Goal: Information Seeking & Learning: Learn about a topic

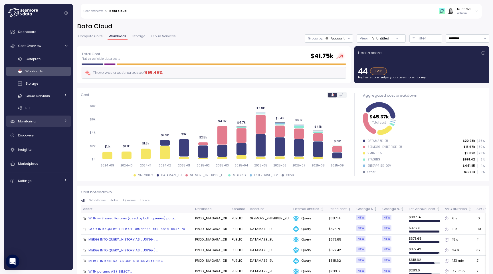
click at [37, 124] on link "Monitoring" at bounding box center [38, 120] width 65 height 11
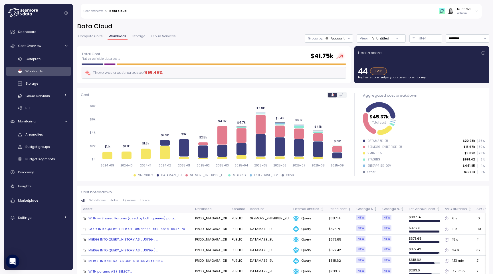
click at [40, 139] on div "Anomalies Budget groups Budget segments" at bounding box center [38, 147] width 65 height 34
click at [40, 137] on div "Anomalies" at bounding box center [46, 134] width 42 height 6
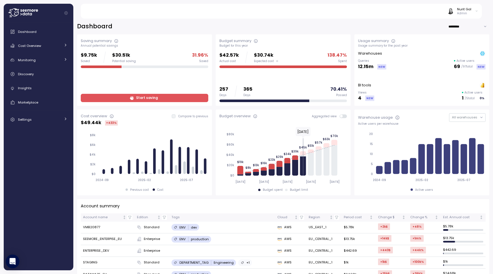
click at [53, 67] on div "Dashboard Cost Overview Compute Workloads Storage Cloud Services Clustering col…" at bounding box center [38, 75] width 65 height 99
click at [53, 65] on link "Monitoring" at bounding box center [38, 59] width 65 height 11
click at [52, 72] on div "Anomalies" at bounding box center [46, 73] width 42 height 6
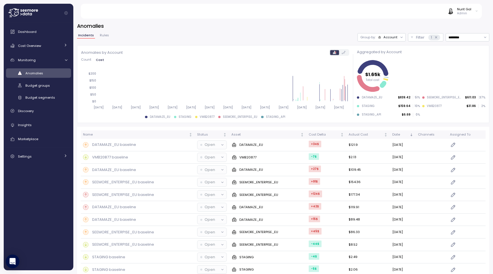
click at [108, 35] on button "Rules" at bounding box center [104, 36] width 11 height 5
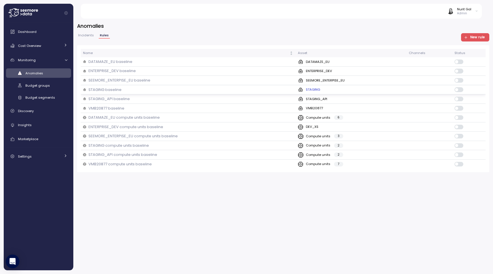
click at [294, 87] on div "STAGING baseline" at bounding box center [188, 90] width 210 height 6
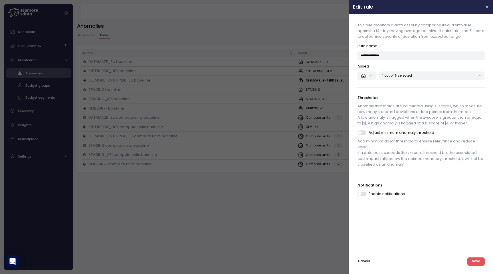
click at [280, 67] on div at bounding box center [246, 137] width 493 height 274
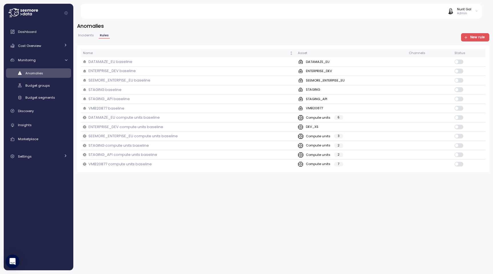
click at [464, 37] on button "New rule" at bounding box center [475, 37] width 29 height 8
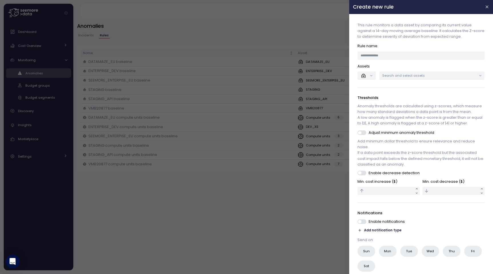
click at [293, 81] on div at bounding box center [246, 137] width 493 height 274
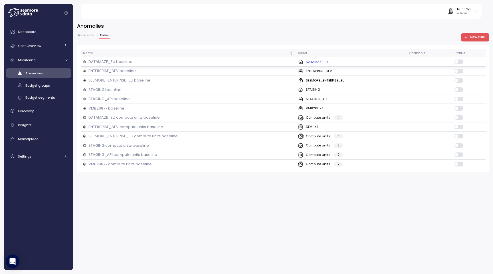
click at [164, 62] on div "DATAMAZE_EU baseline" at bounding box center [188, 62] width 210 height 6
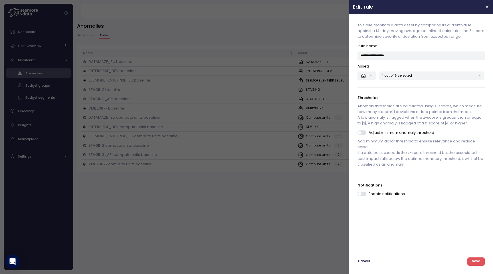
click at [235, 141] on div at bounding box center [246, 137] width 493 height 274
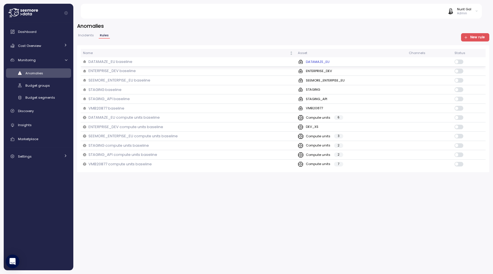
click at [421, 66] on td at bounding box center [430, 61] width 46 height 9
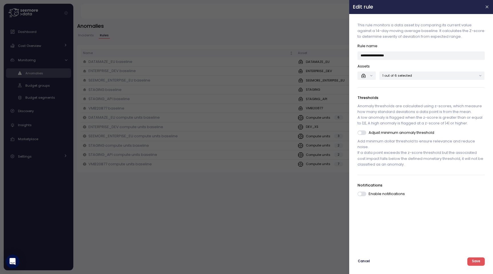
click at [287, 77] on div at bounding box center [246, 137] width 493 height 274
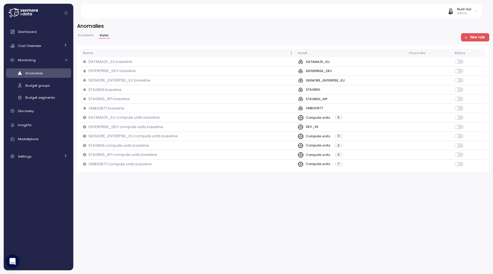
click at [468, 35] on span "New rule" at bounding box center [474, 37] width 21 height 8
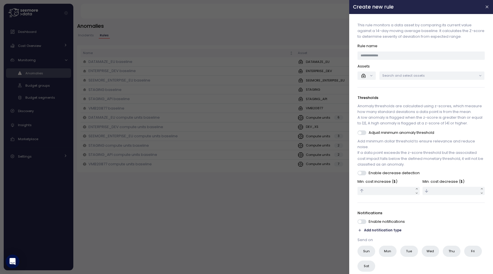
scroll to position [24, 0]
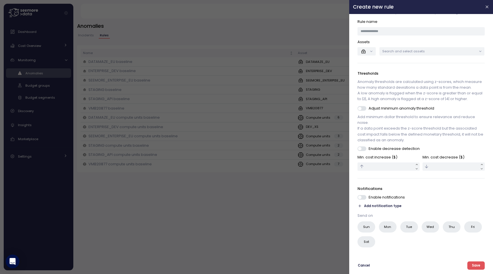
click at [161, 75] on div at bounding box center [246, 137] width 493 height 274
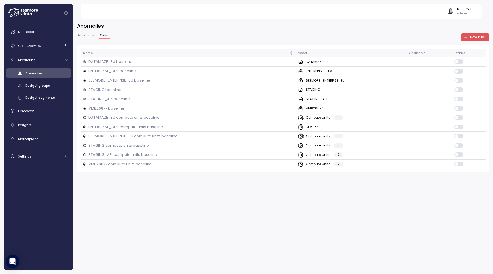
click at [88, 35] on span "Incidents" at bounding box center [86, 35] width 16 height 3
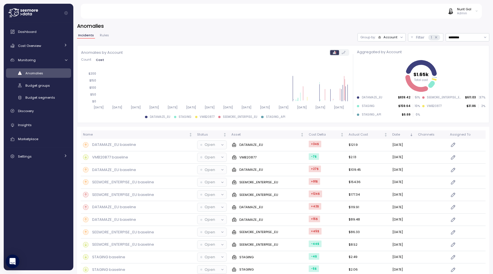
click at [87, 35] on span "Incidents" at bounding box center [86, 35] width 16 height 3
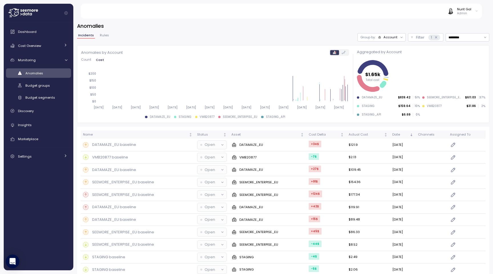
scroll to position [192, 0]
